Goal: Task Accomplishment & Management: Complete application form

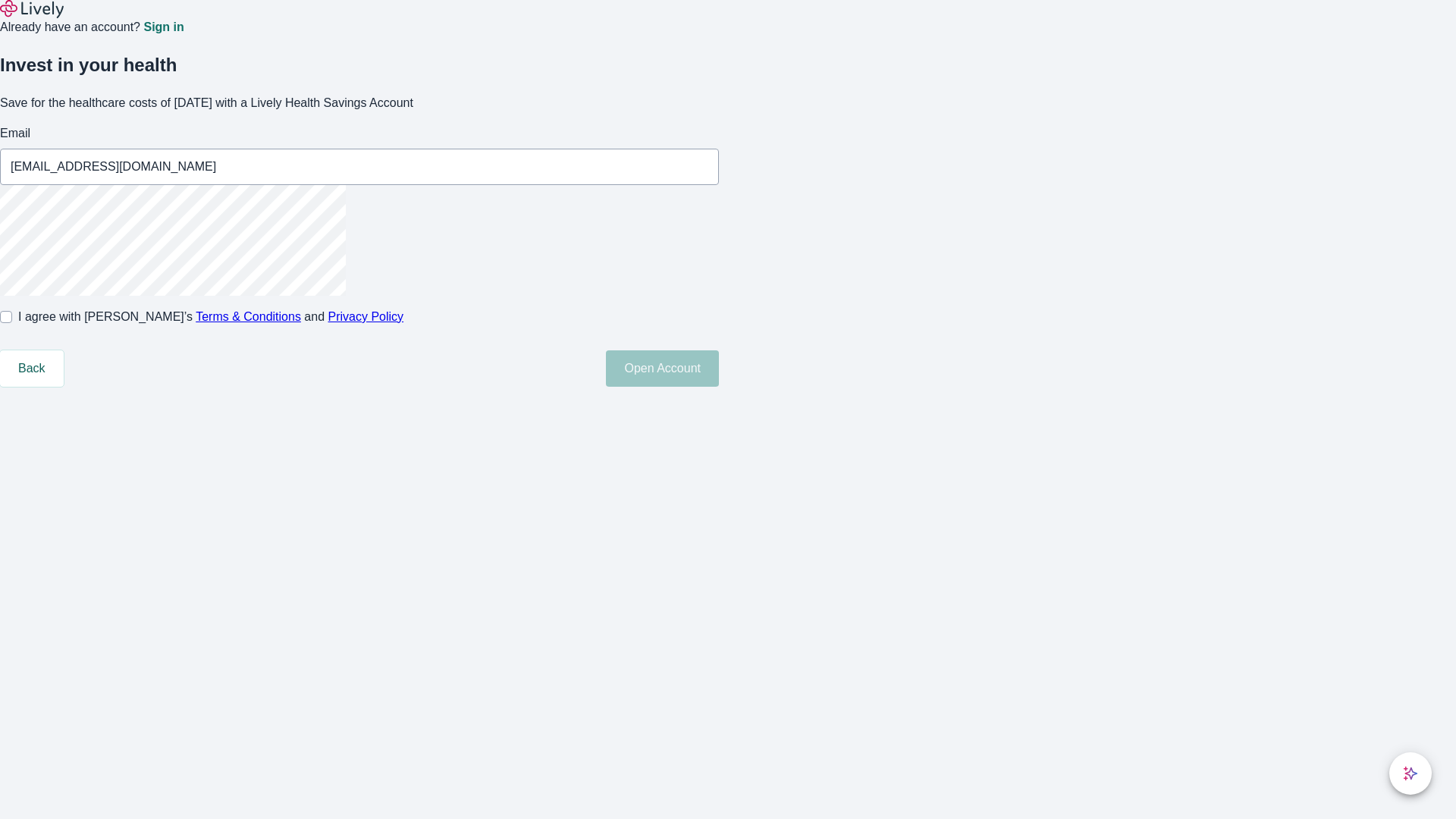
click at [12, 323] on input "I agree with Lively’s Terms & Conditions and Privacy Policy" at bounding box center [6, 317] width 12 height 12
checkbox input "true"
click at [719, 387] on button "Open Account" at bounding box center [662, 369] width 113 height 36
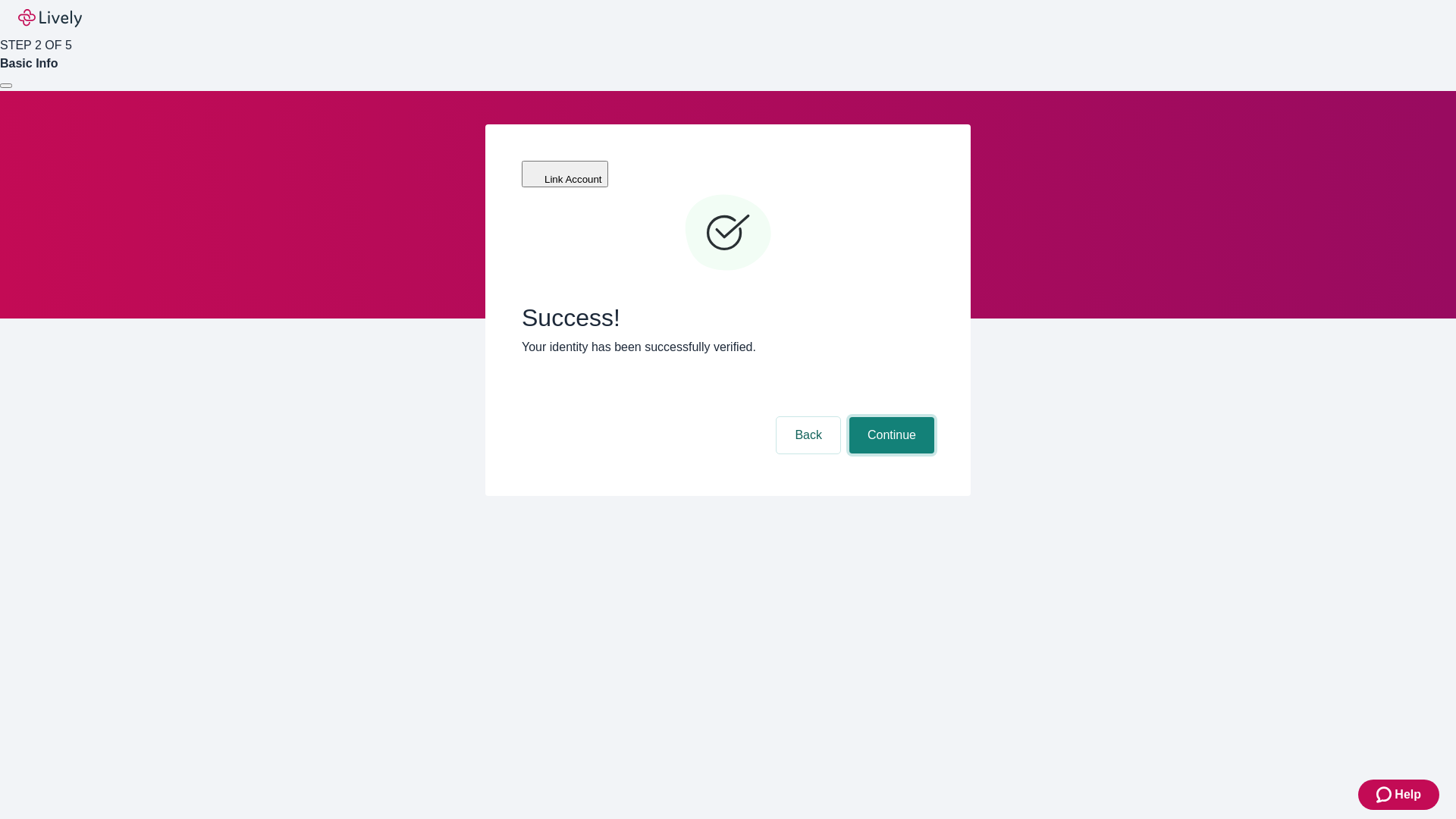
click at [889, 417] on button "Continue" at bounding box center [891, 435] width 85 height 36
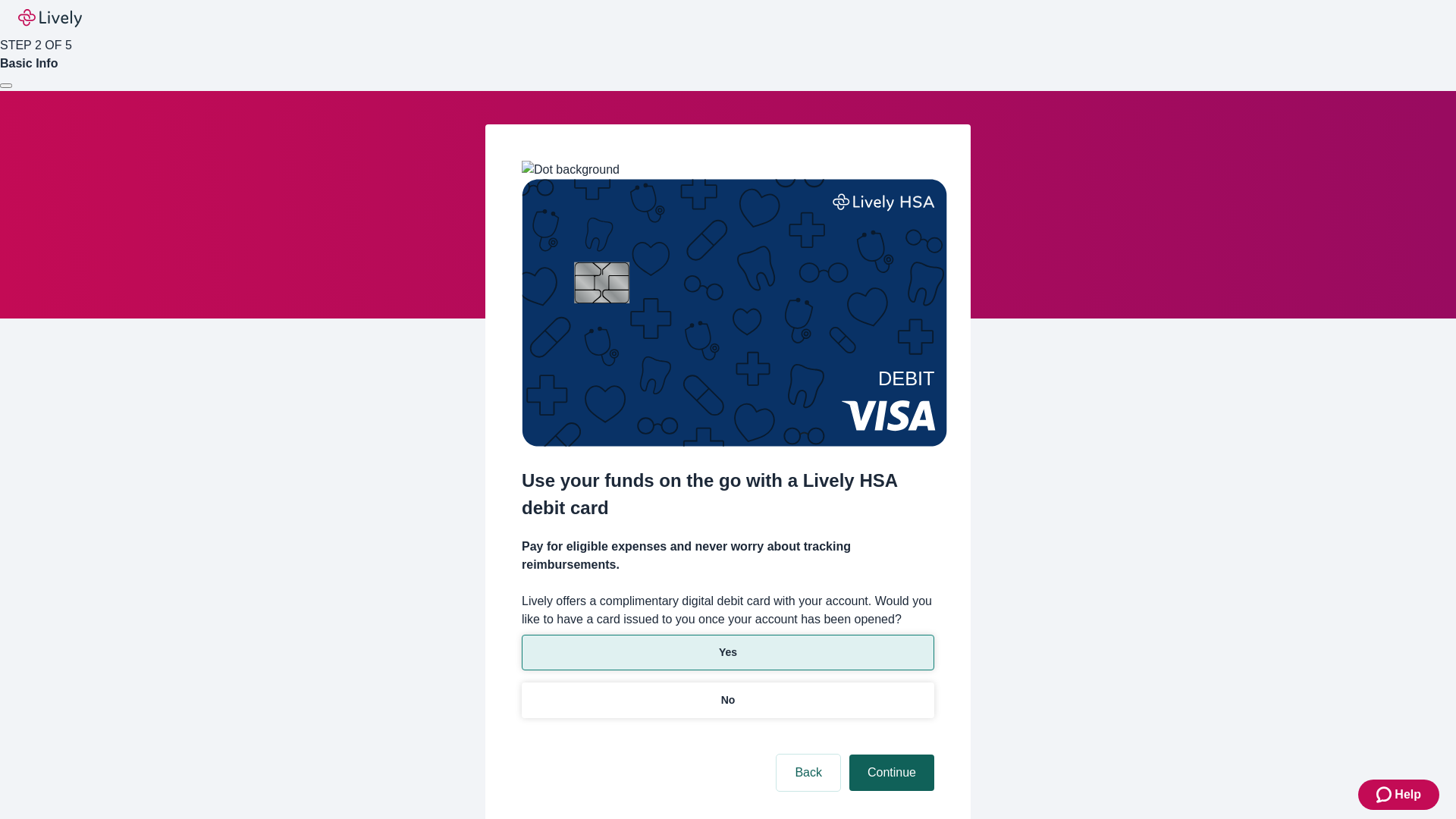
click at [728, 645] on p "Yes" at bounding box center [728, 652] width 18 height 16
click at [889, 755] on button "Continue" at bounding box center [891, 773] width 85 height 36
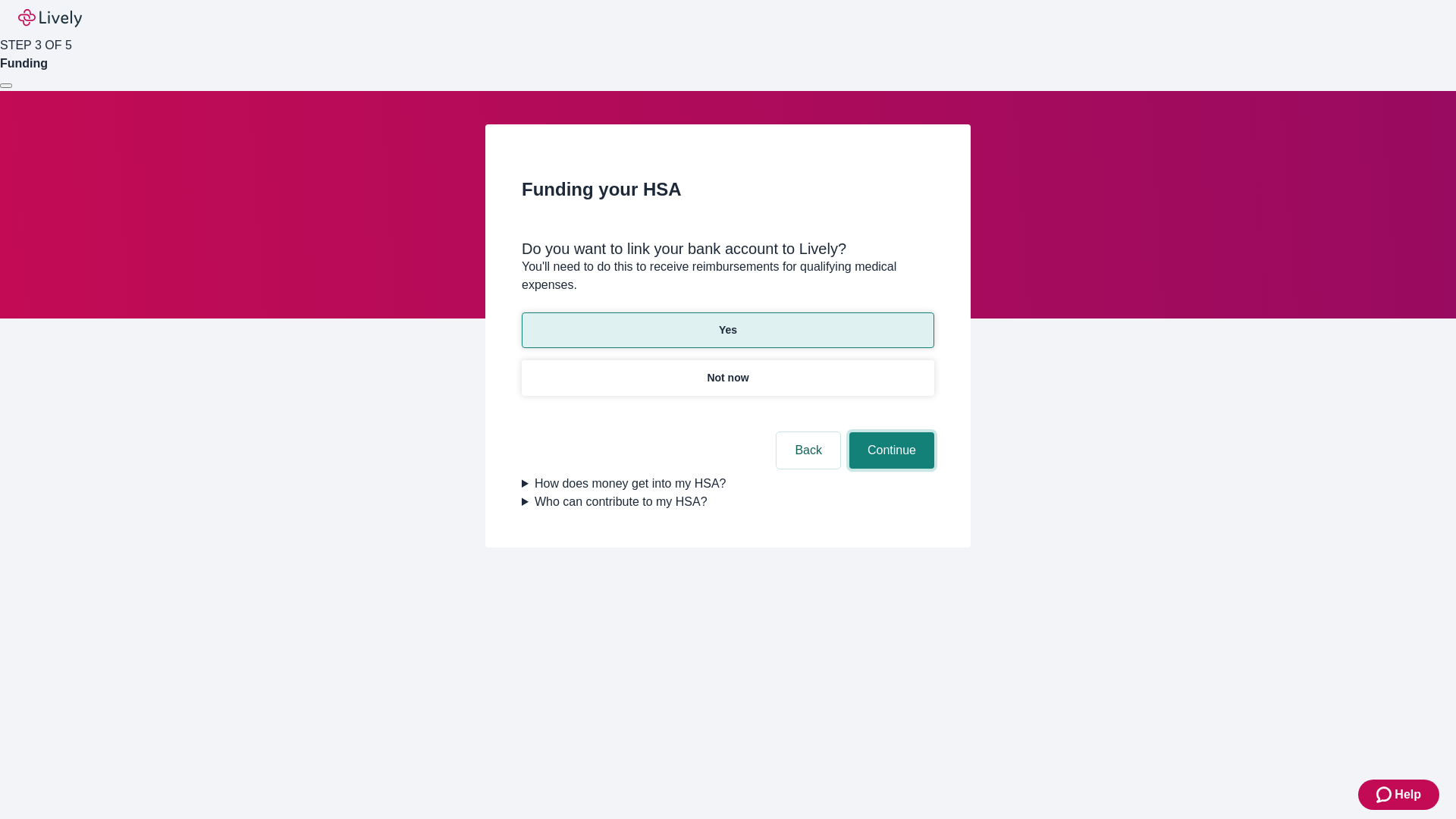
click at [889, 432] on button "Continue" at bounding box center [891, 450] width 85 height 36
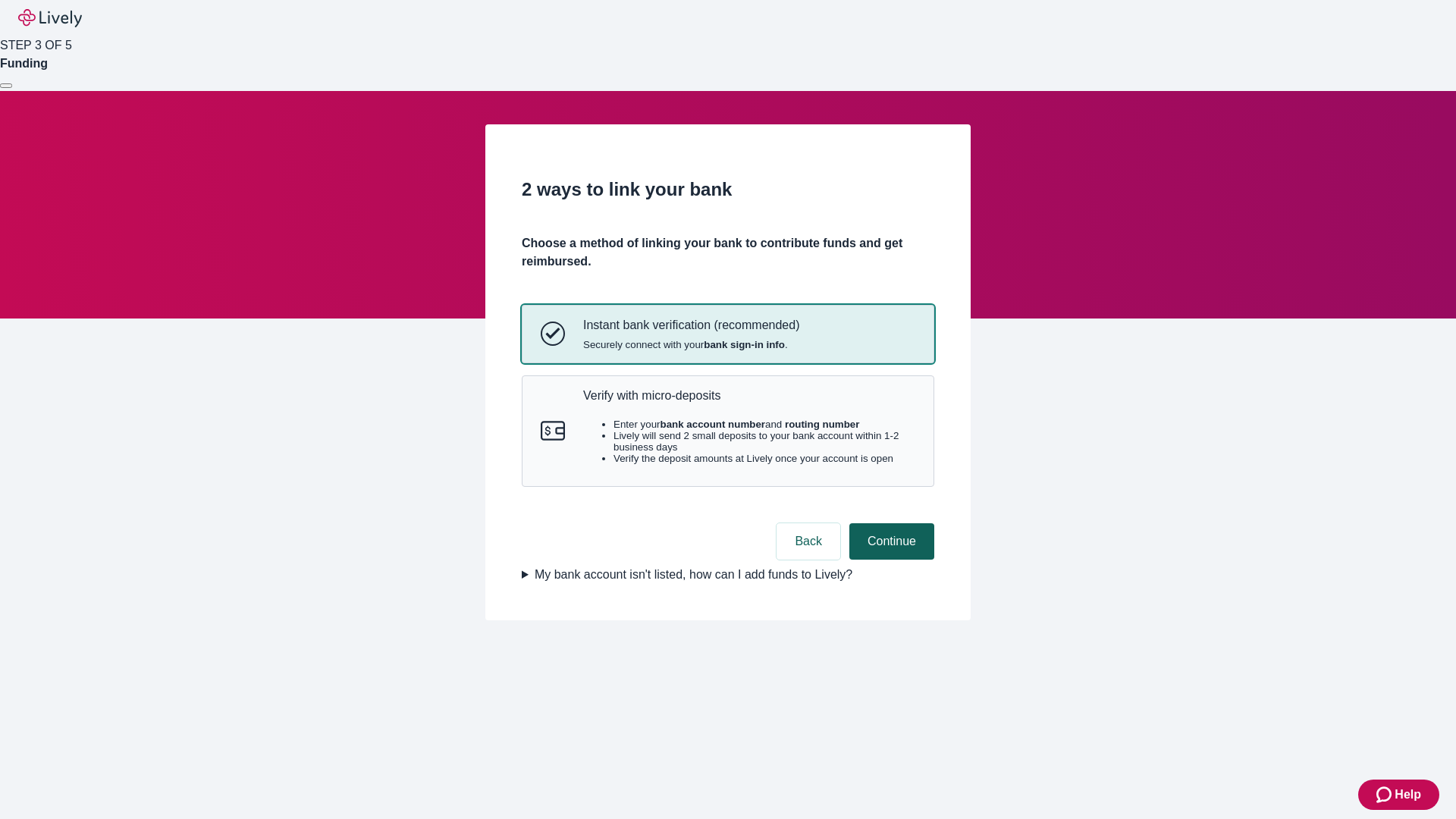
click at [748, 403] on p "Verify with micro-deposits" at bounding box center [749, 395] width 332 height 14
click at [889, 560] on button "Continue" at bounding box center [891, 542] width 85 height 36
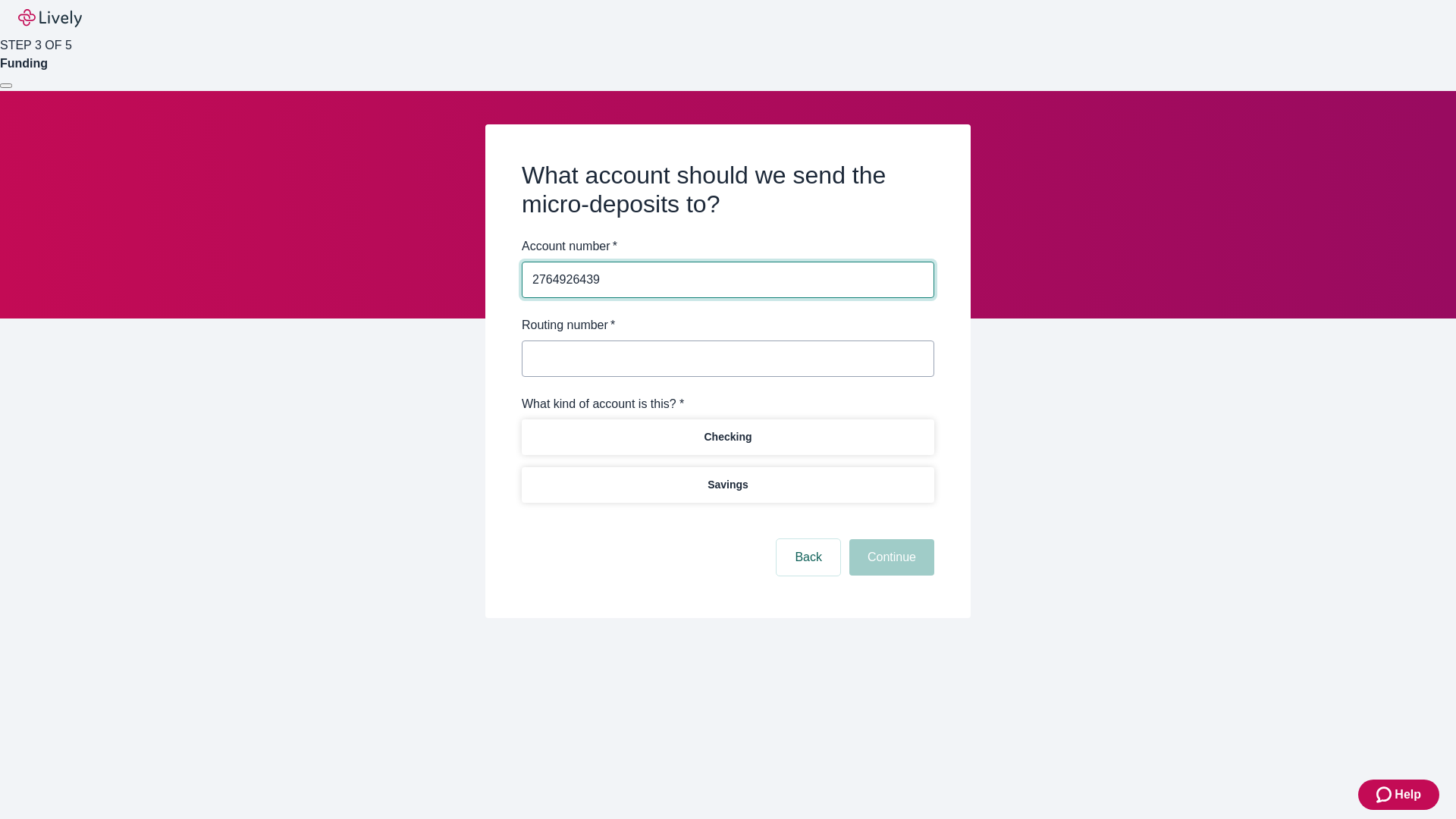
type input "2764926439"
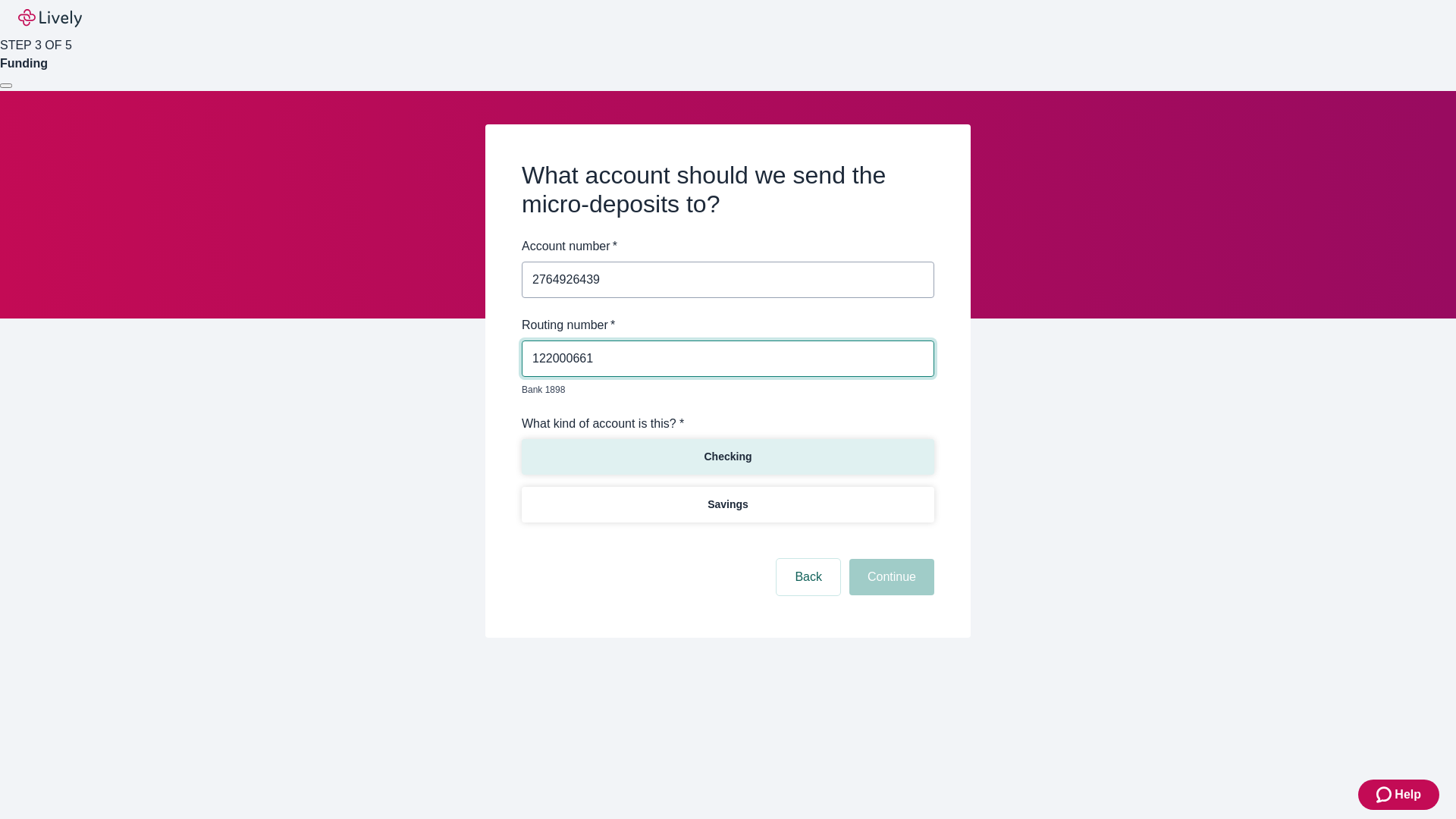
type input "122000661"
click at [728, 449] on p "Checking" at bounding box center [728, 457] width 48 height 16
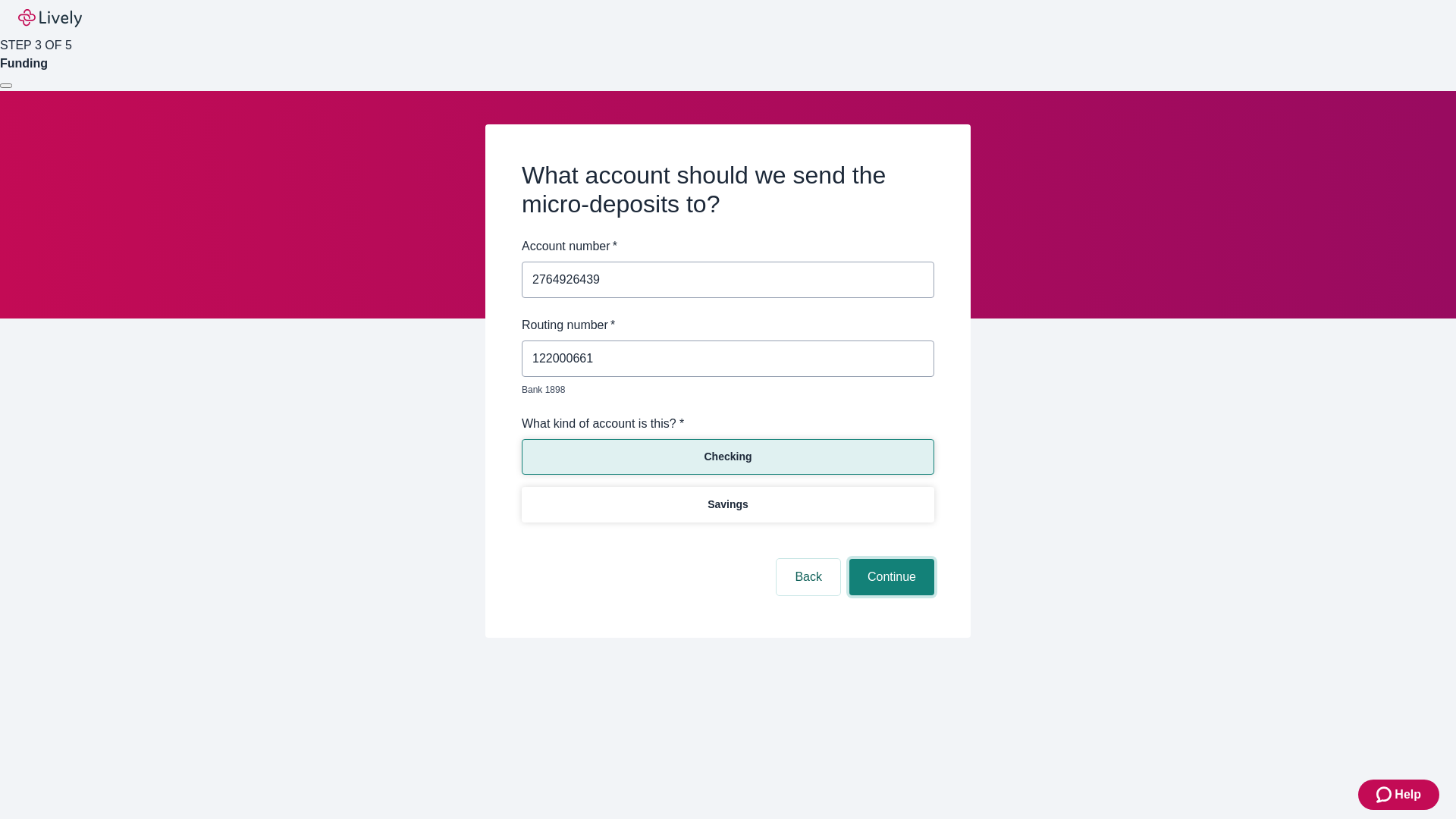
click at [889, 560] on button "Continue" at bounding box center [891, 577] width 85 height 36
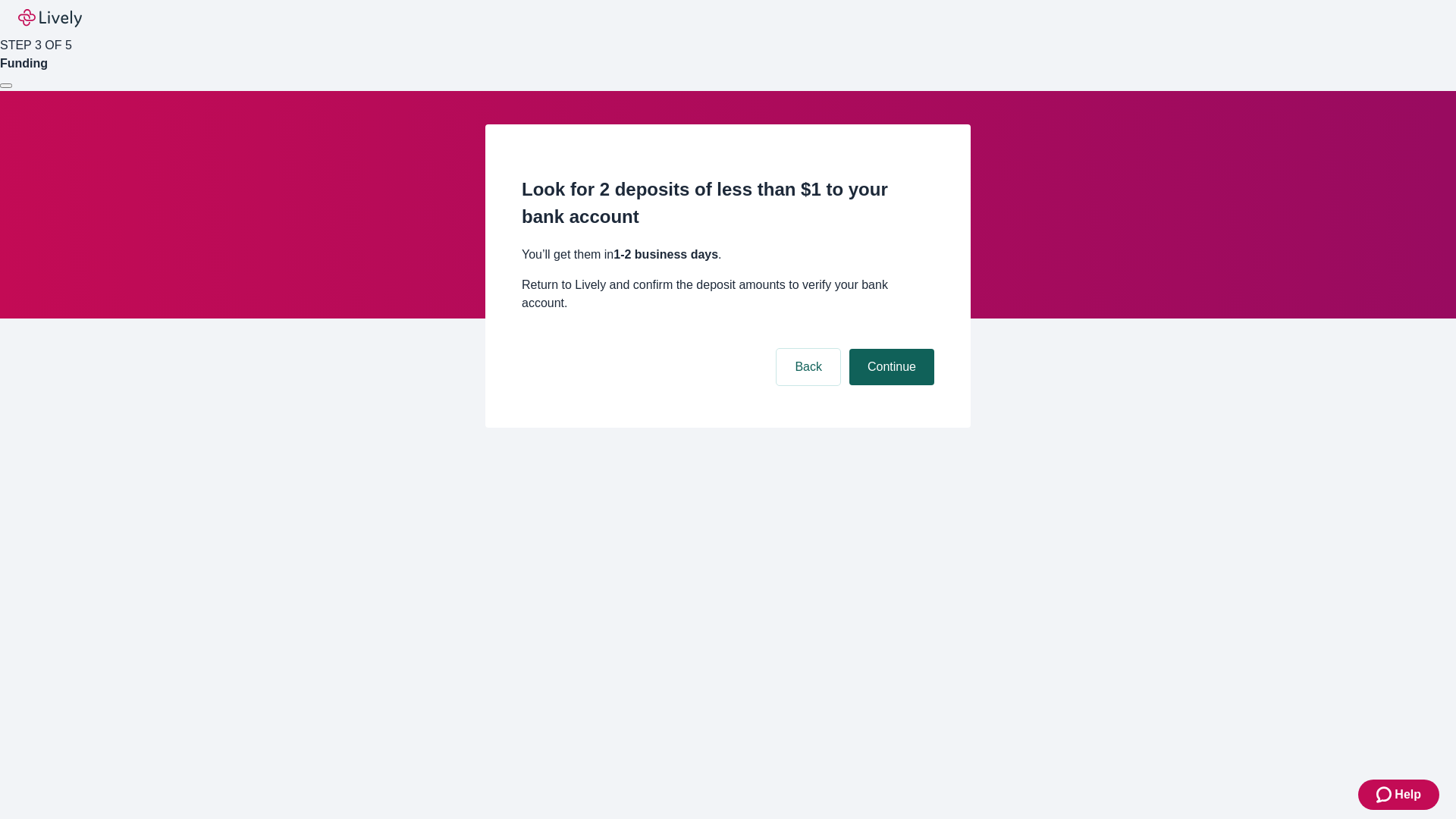
click at [889, 349] on button "Continue" at bounding box center [891, 367] width 85 height 36
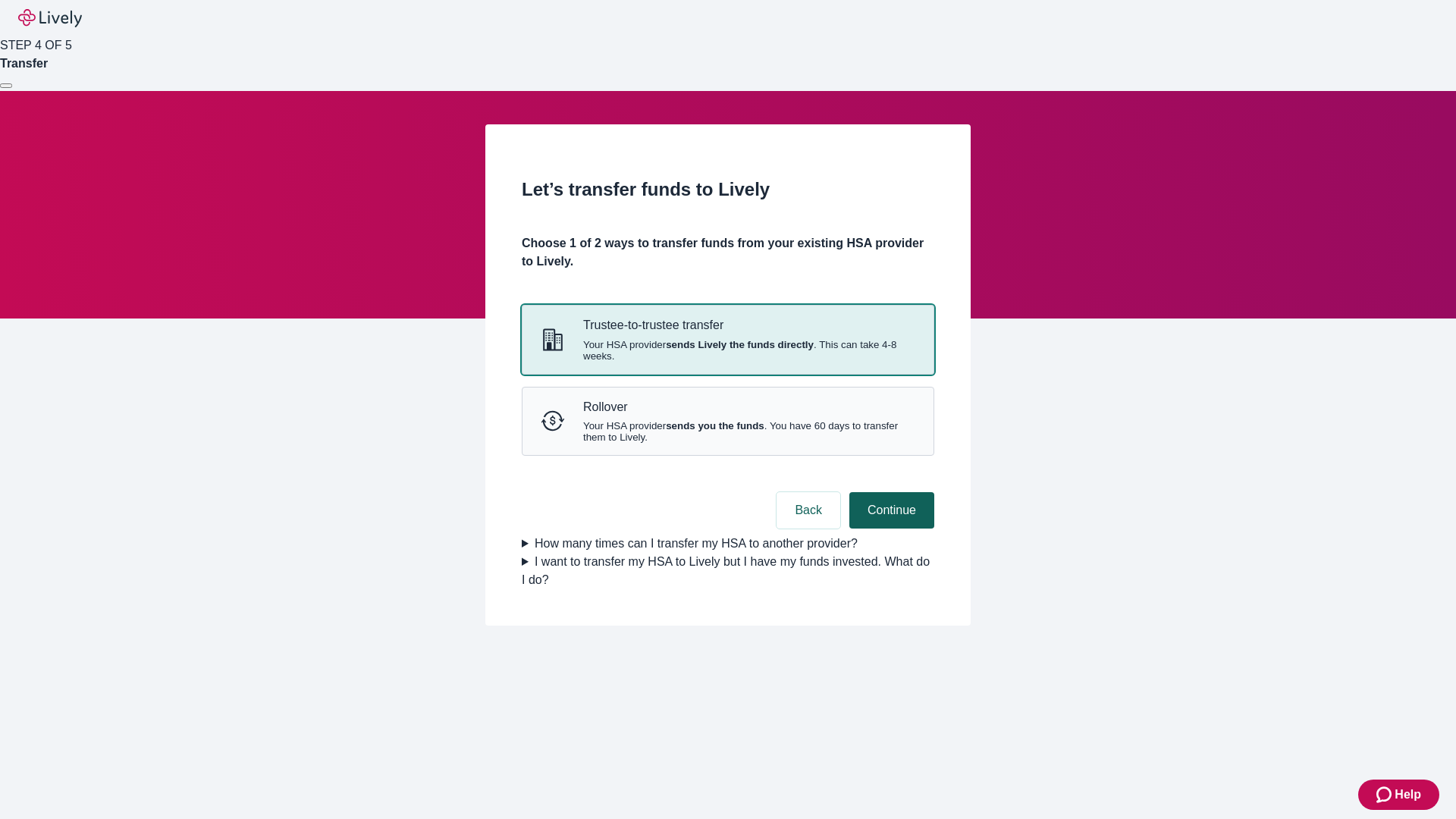
click at [728, 431] on strong "sends you the funds" at bounding box center [715, 426] width 99 height 11
click at [889, 529] on button "Continue" at bounding box center [891, 510] width 85 height 36
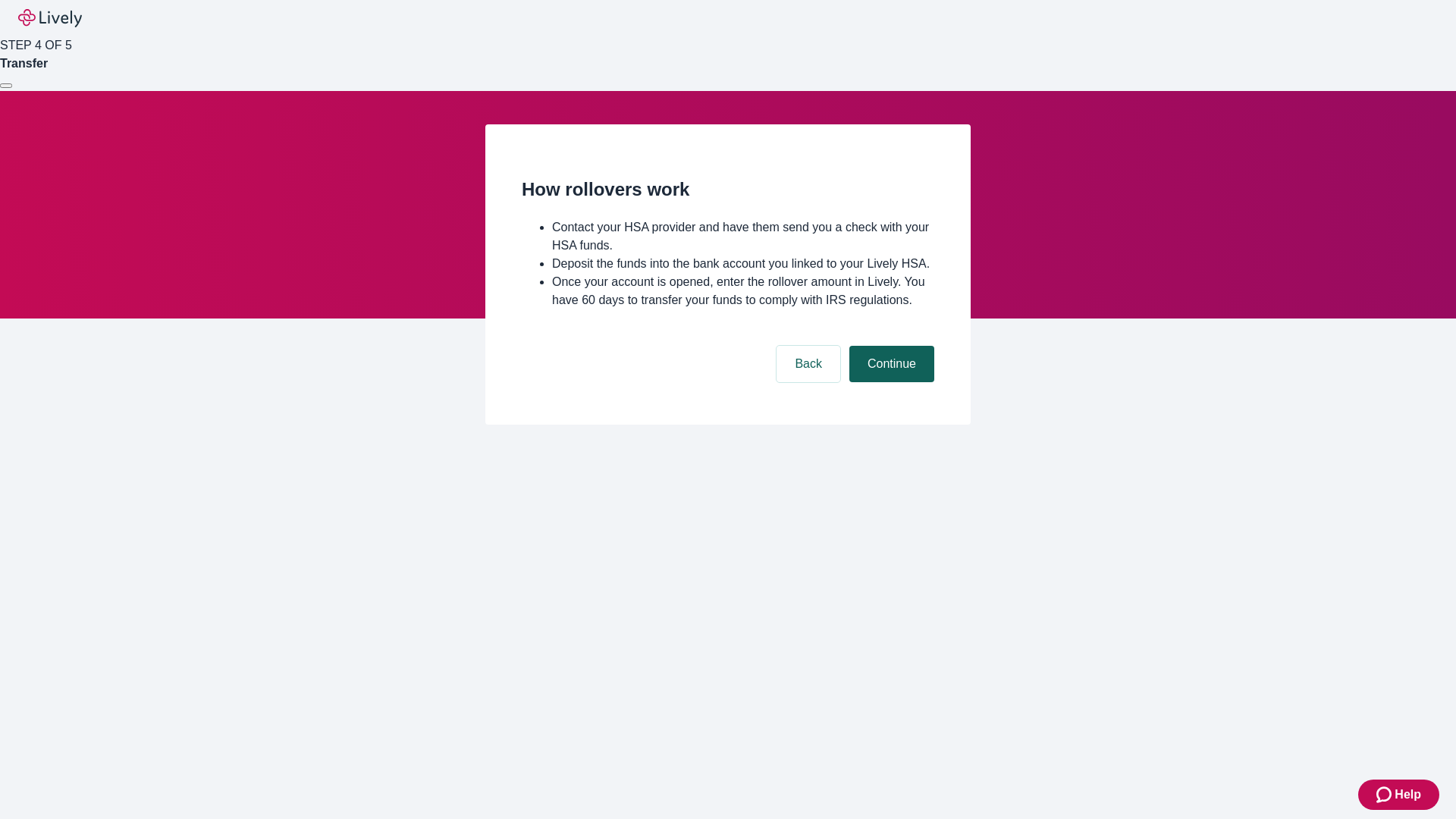
click at [889, 382] on button "Continue" at bounding box center [891, 364] width 85 height 36
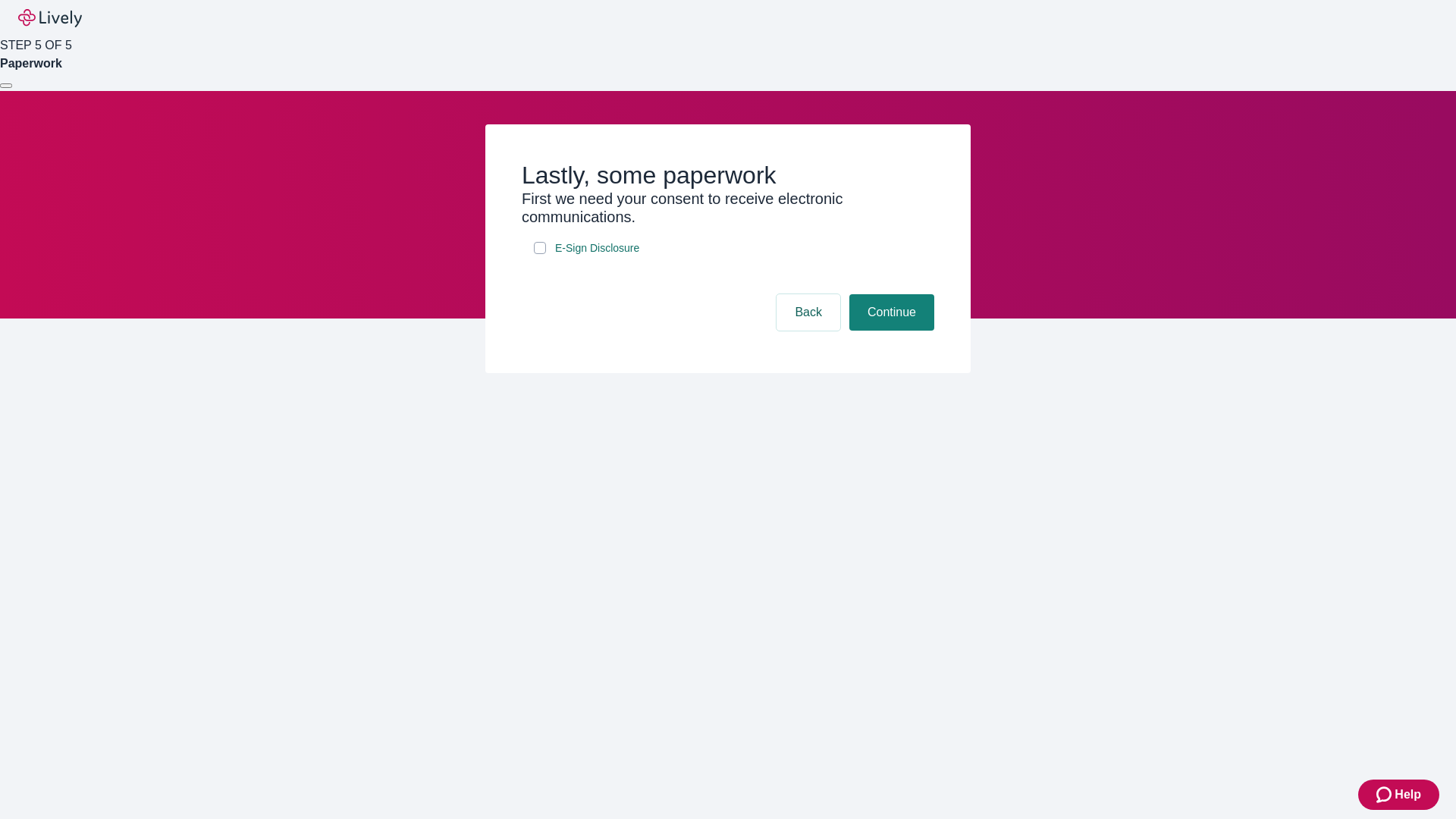
click at [540, 254] on input "E-Sign Disclosure" at bounding box center [540, 248] width 12 height 12
checkbox input "true"
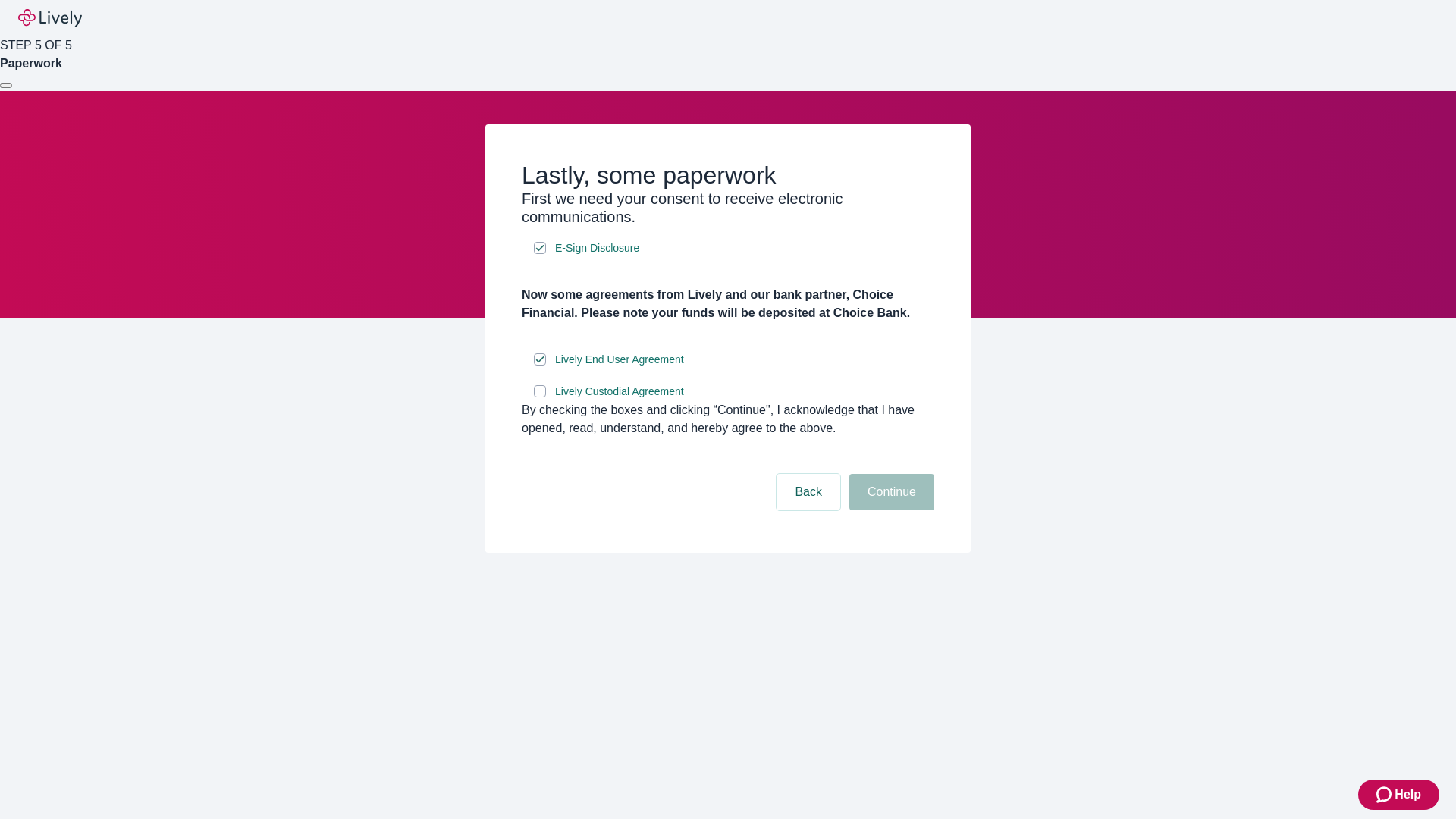
click at [540, 397] on input "Lively Custodial Agreement" at bounding box center [540, 391] width 12 height 12
checkbox input "true"
click at [889, 510] on button "Continue" at bounding box center [891, 492] width 85 height 36
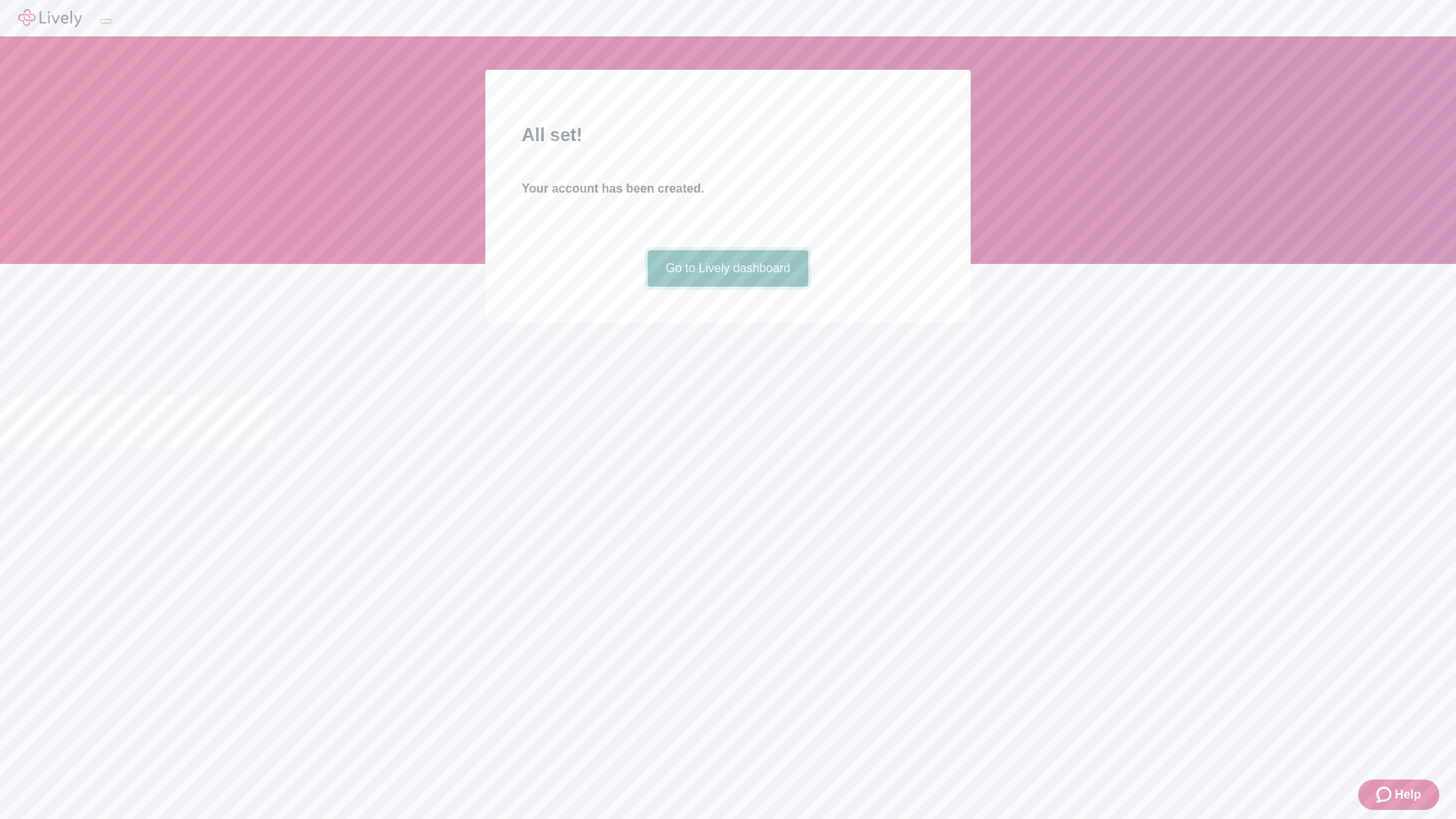
click at [728, 287] on link "Go to Lively dashboard" at bounding box center [728, 269] width 162 height 36
